Goal: Information Seeking & Learning: Check status

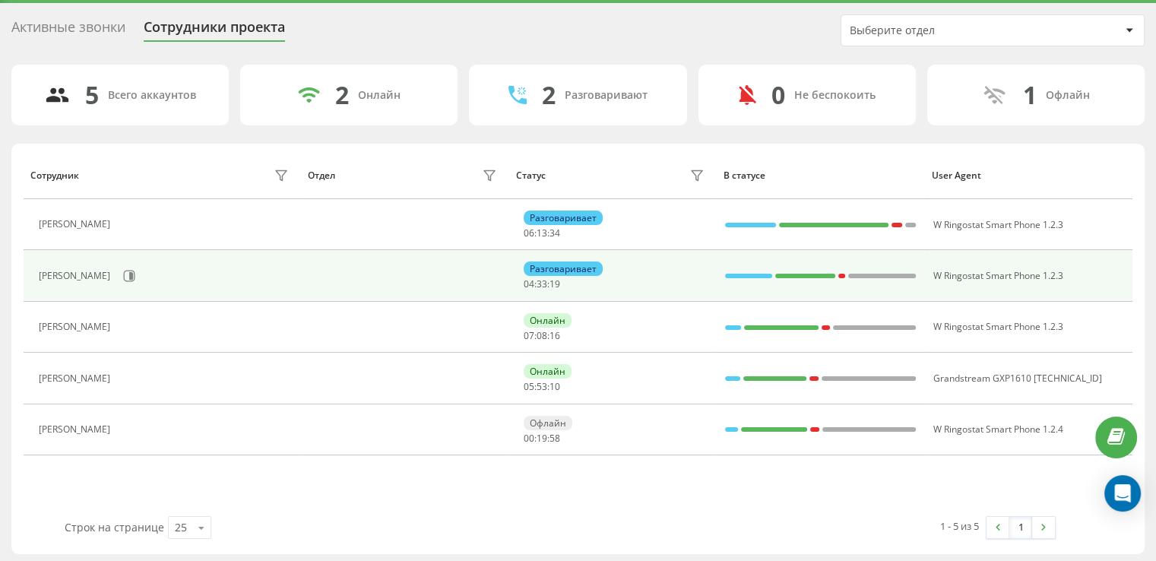
scroll to position [46, 0]
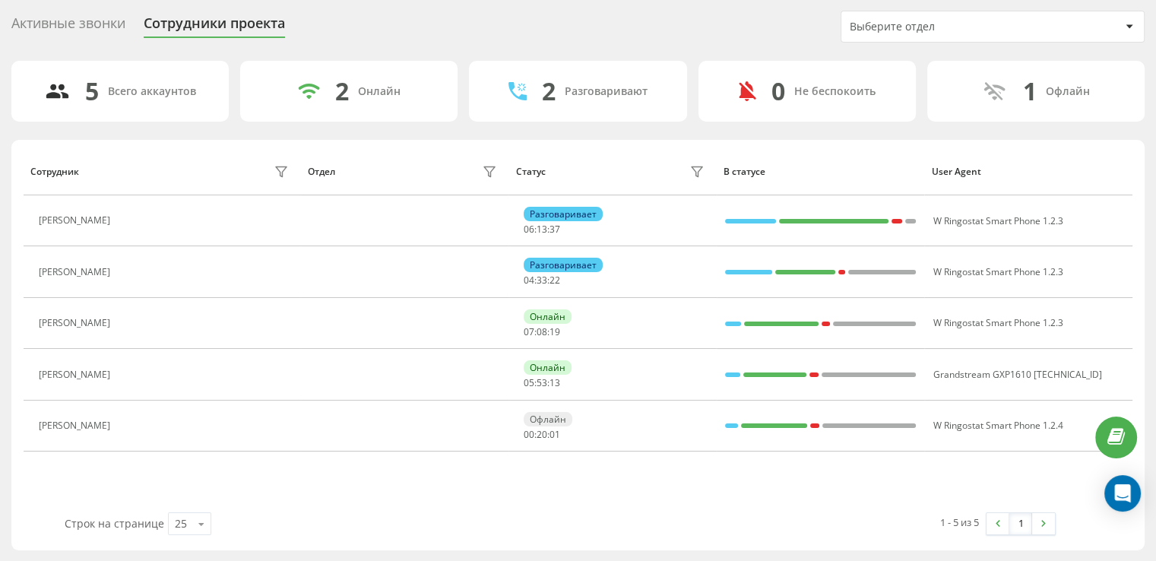
click at [81, 2] on div "Активные звонки Сотрудники проекта Выберите отдел 5 Всего аккаунтов 2 Онлайн 2 …" at bounding box center [578, 280] width 1156 height 562
click at [77, 24] on div "Активные звонки" at bounding box center [68, 27] width 114 height 24
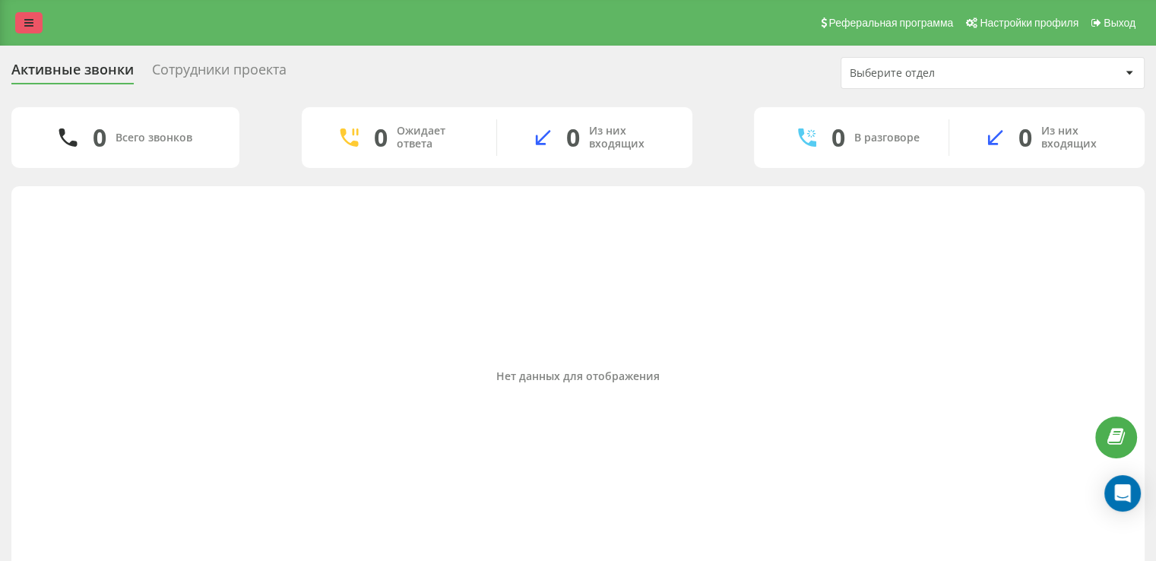
click at [27, 19] on icon at bounding box center [28, 22] width 9 height 11
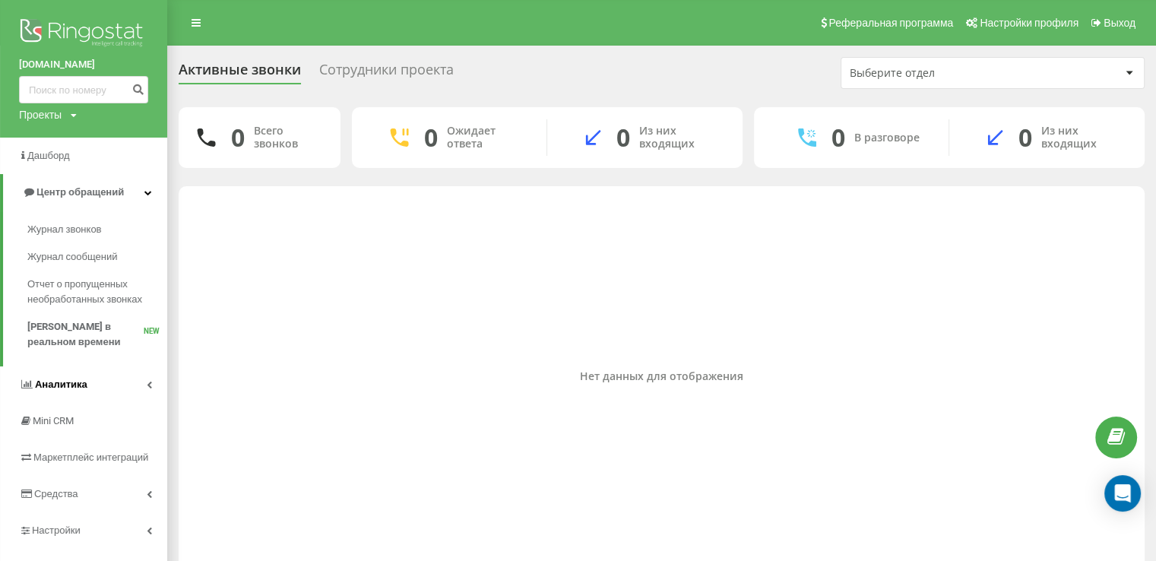
click at [65, 381] on span "Аналитика" at bounding box center [61, 383] width 52 height 11
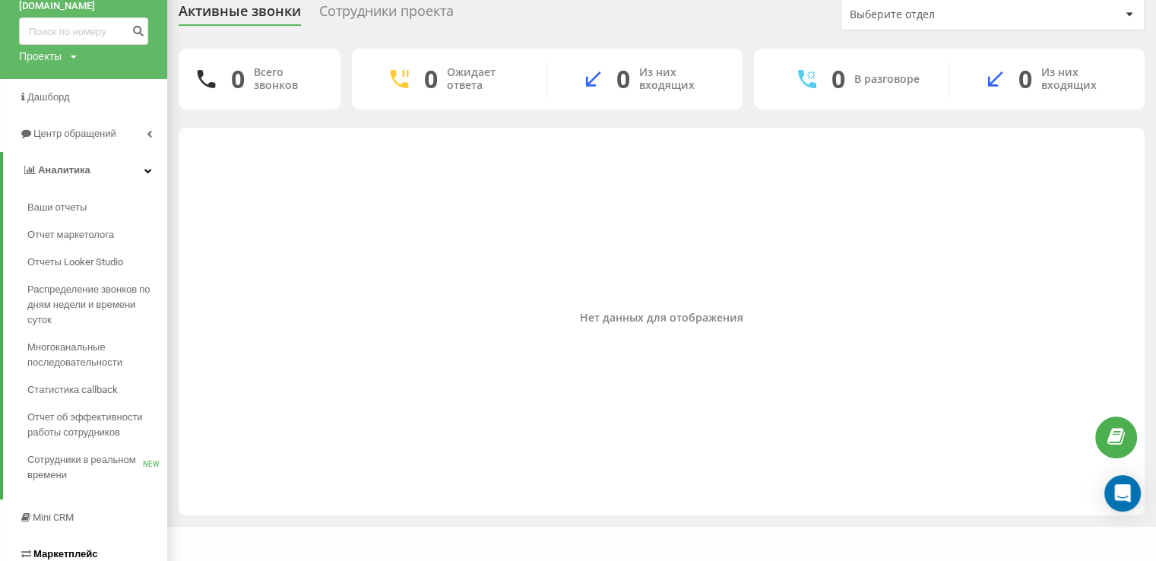
scroll to position [181, 0]
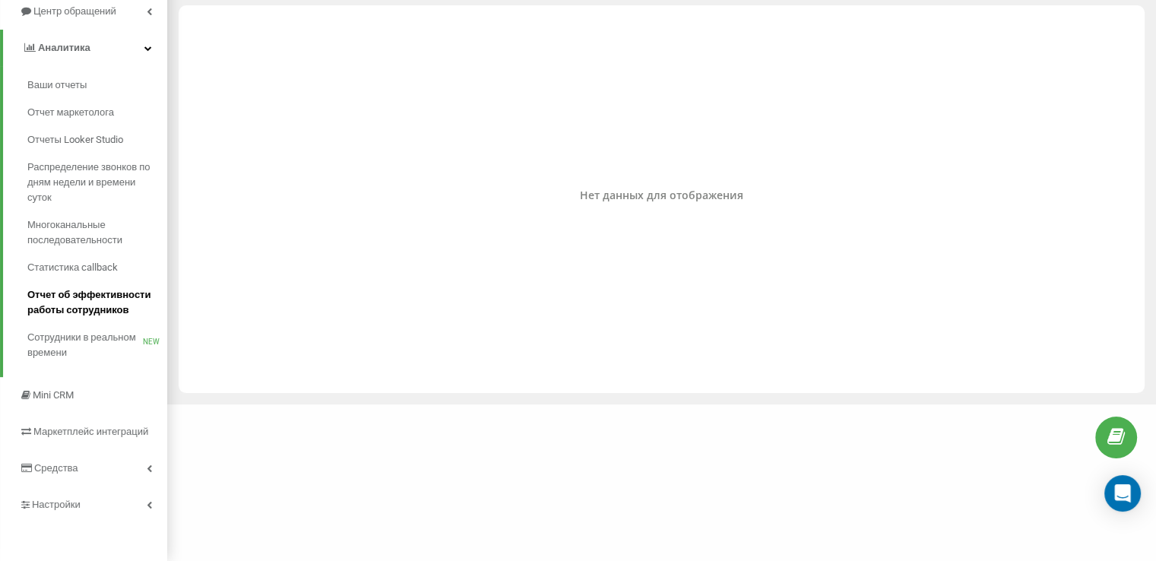
click at [85, 296] on span "Отчет об эффективности работы сотрудников" at bounding box center [93, 302] width 132 height 30
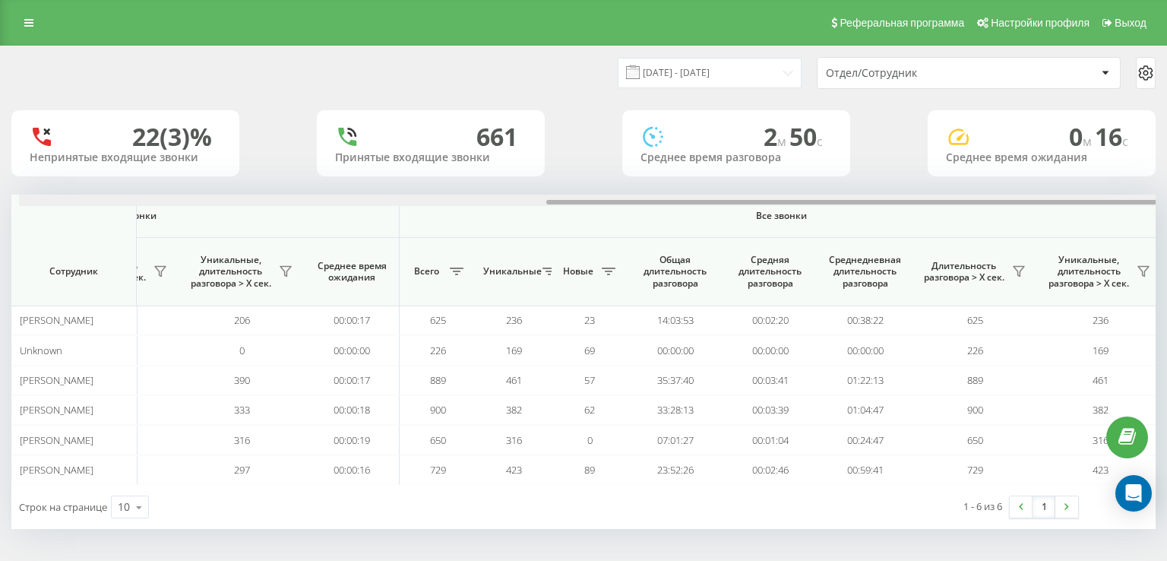
scroll to position [0, 976]
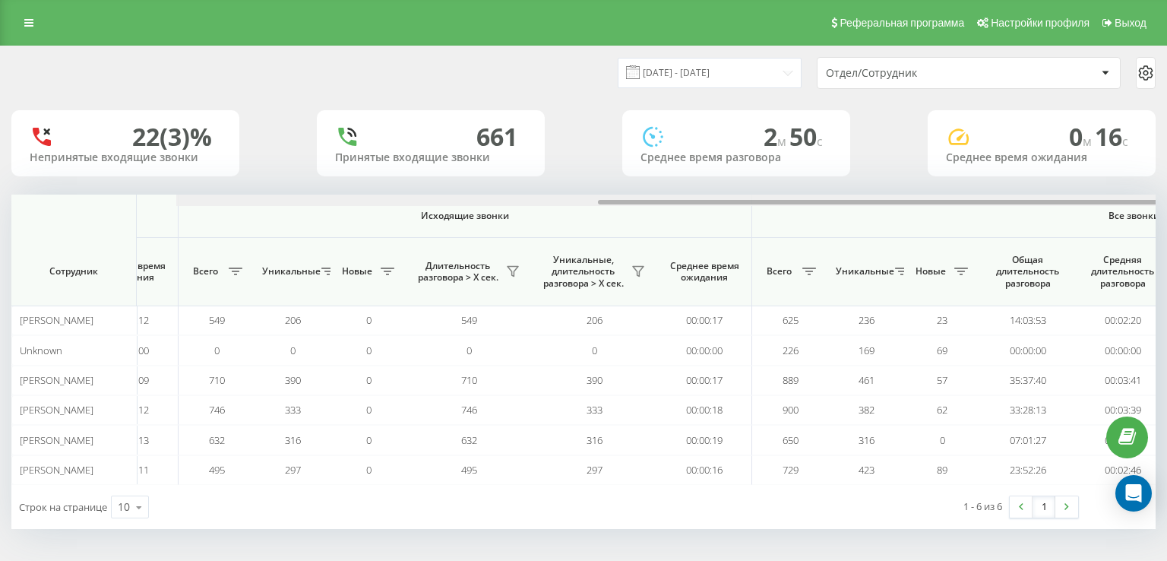
drag, startPoint x: 492, startPoint y: 201, endPoint x: 816, endPoint y: 223, distance: 325.2
click at [822, 223] on div "Входящие звонки Исходящие звонки Все звонки Сотрудник Всего Уникальные Новые Пр…" at bounding box center [583, 339] width 1144 height 290
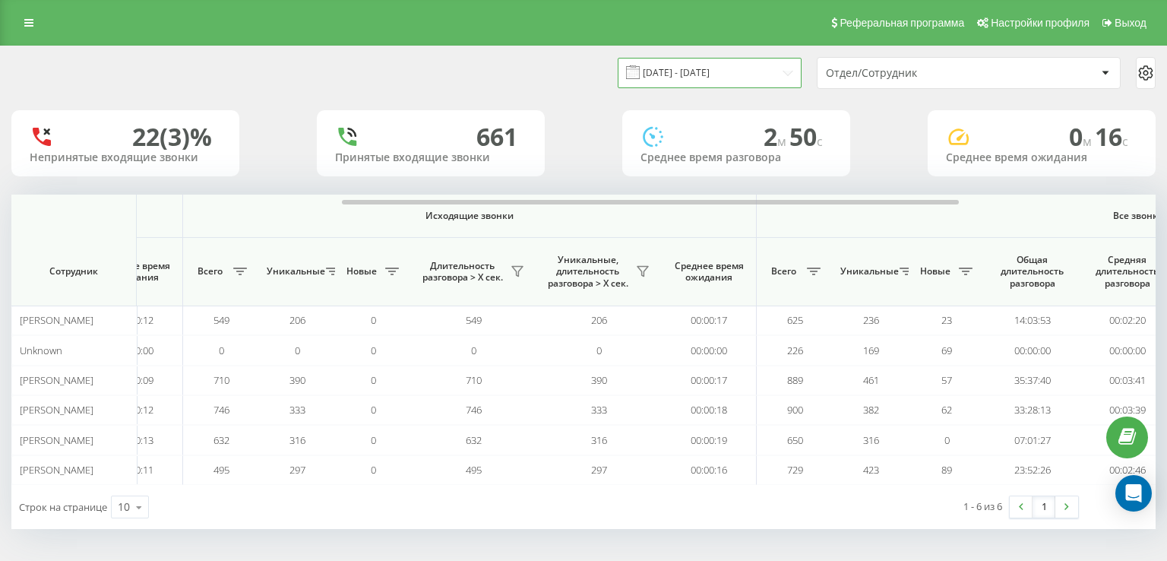
click at [677, 68] on input "19.07.2025 - 19.08.2025" at bounding box center [710, 73] width 184 height 30
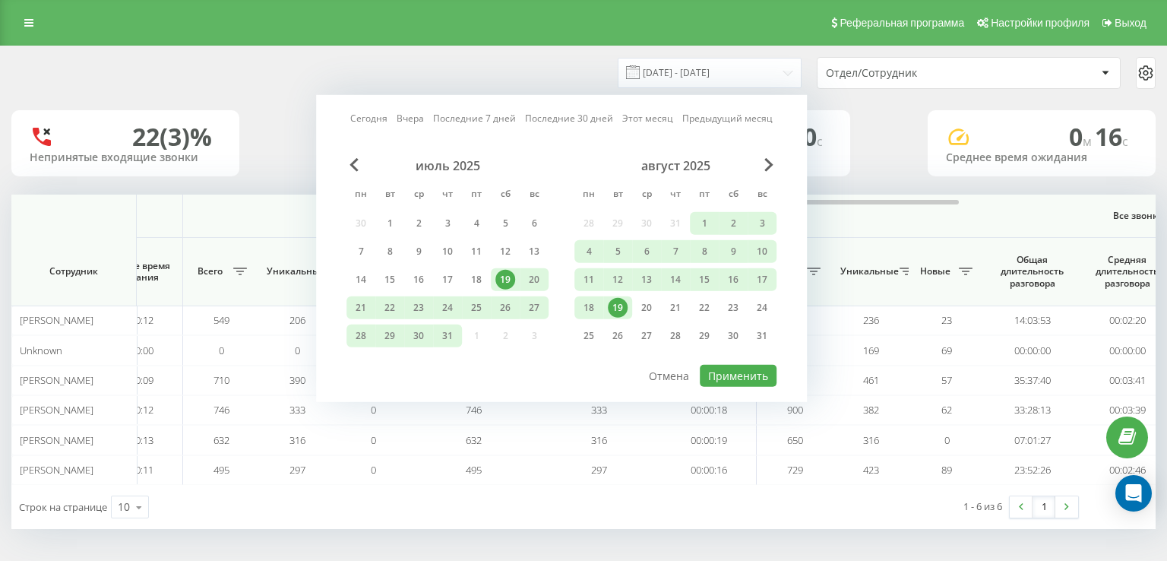
click at [612, 301] on div "19" at bounding box center [618, 308] width 20 height 20
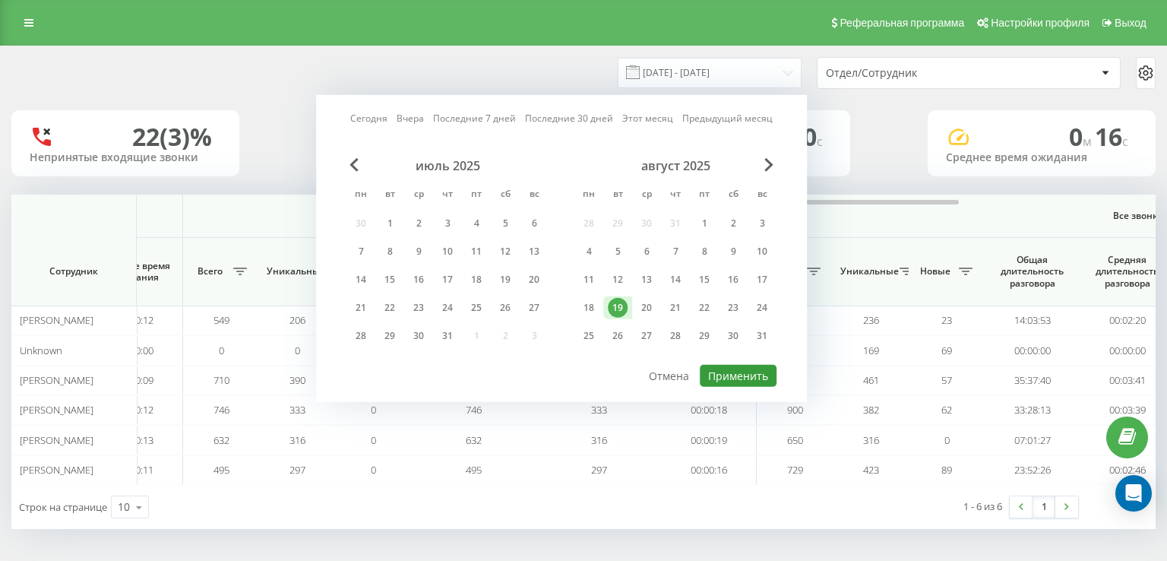
click at [750, 369] on button "Применить" at bounding box center [738, 376] width 77 height 22
type input "19.08.2025 - 19.08.2025"
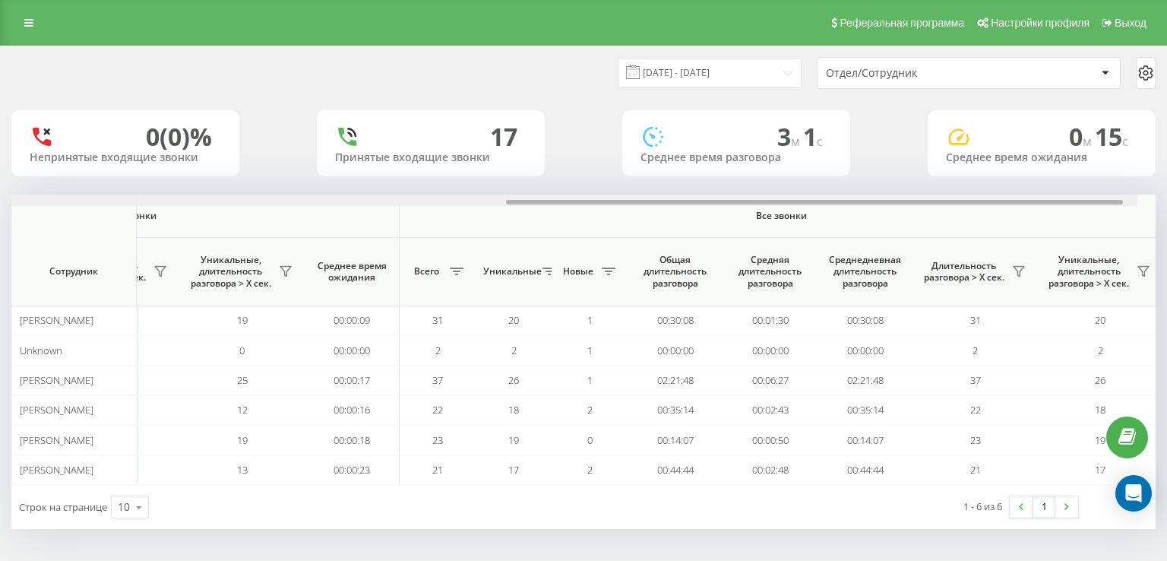
scroll to position [0, 976]
drag, startPoint x: 398, startPoint y: 201, endPoint x: 931, endPoint y: 188, distance: 532.7
click at [930, 188] on div "19.08.2025 - 19.08.2025 Отдел/Сотрудник 0 (0)% Непринятые входящие звонки 17 Пр…" at bounding box center [583, 287] width 1144 height 482
